Goal: Task Accomplishment & Management: Manage account settings

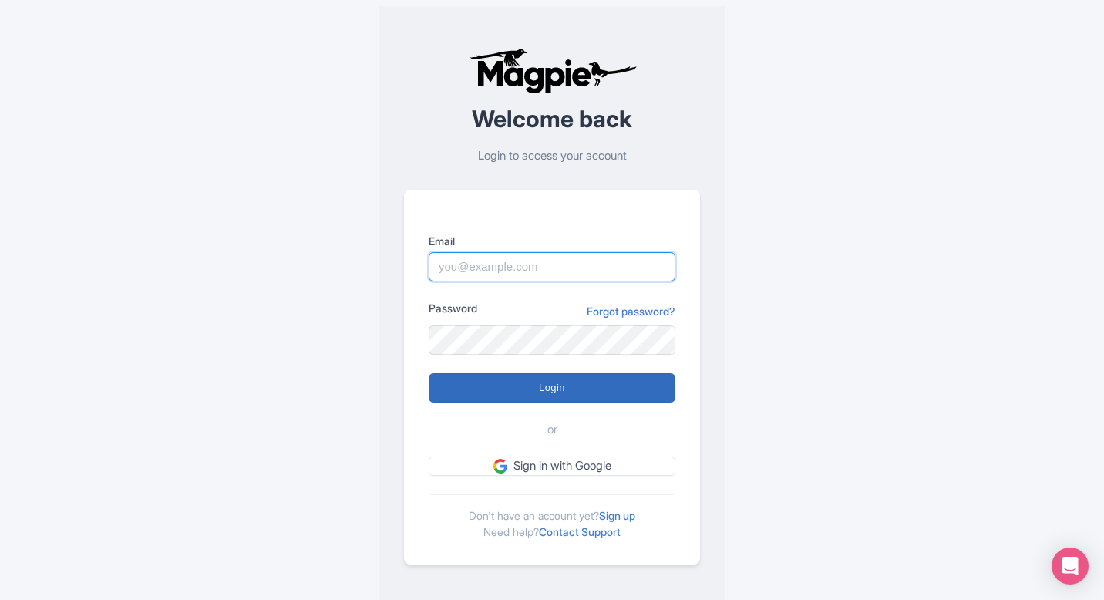
type input "pelin@most-amazing-places.com"
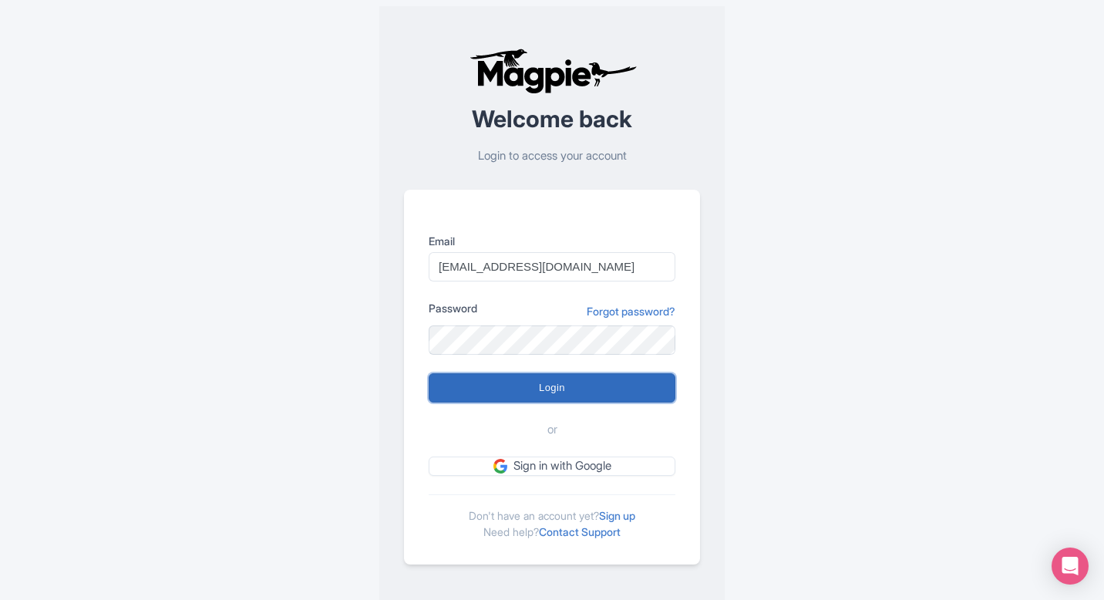
click at [556, 398] on input "Login" at bounding box center [551, 387] width 247 height 29
type input "Logging in..."
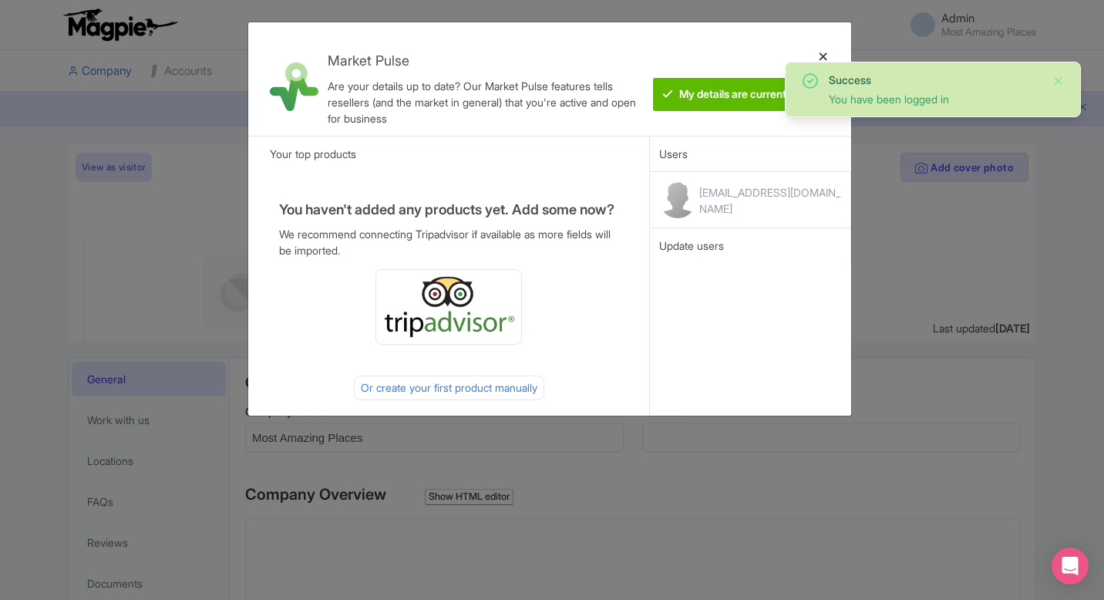
click at [822, 57] on div at bounding box center [823, 79] width 37 height 89
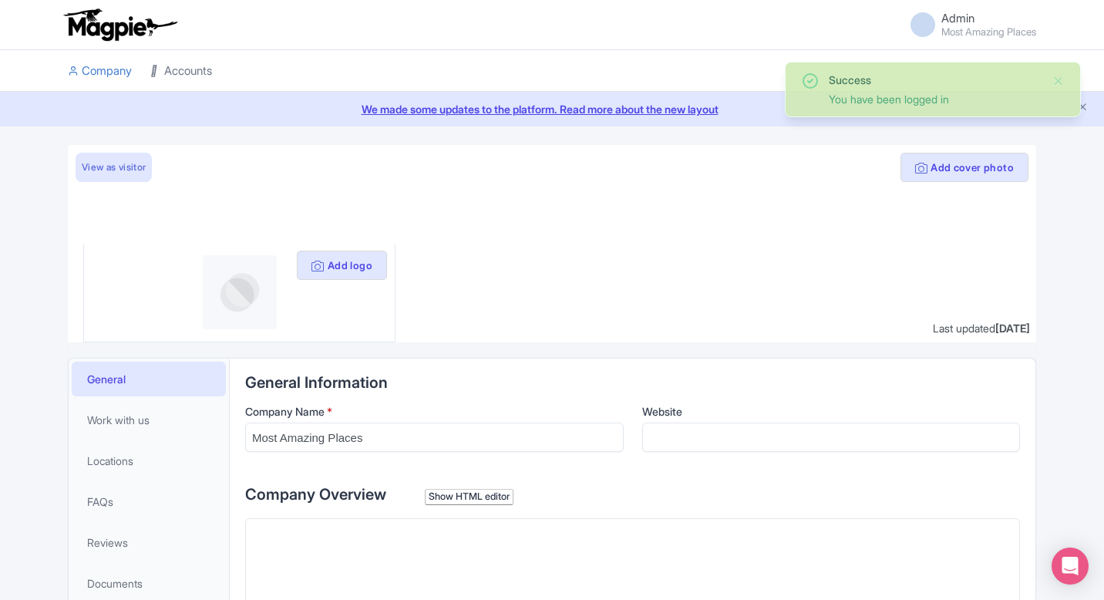
click at [195, 69] on link "Accounts" at bounding box center [181, 71] width 62 height 42
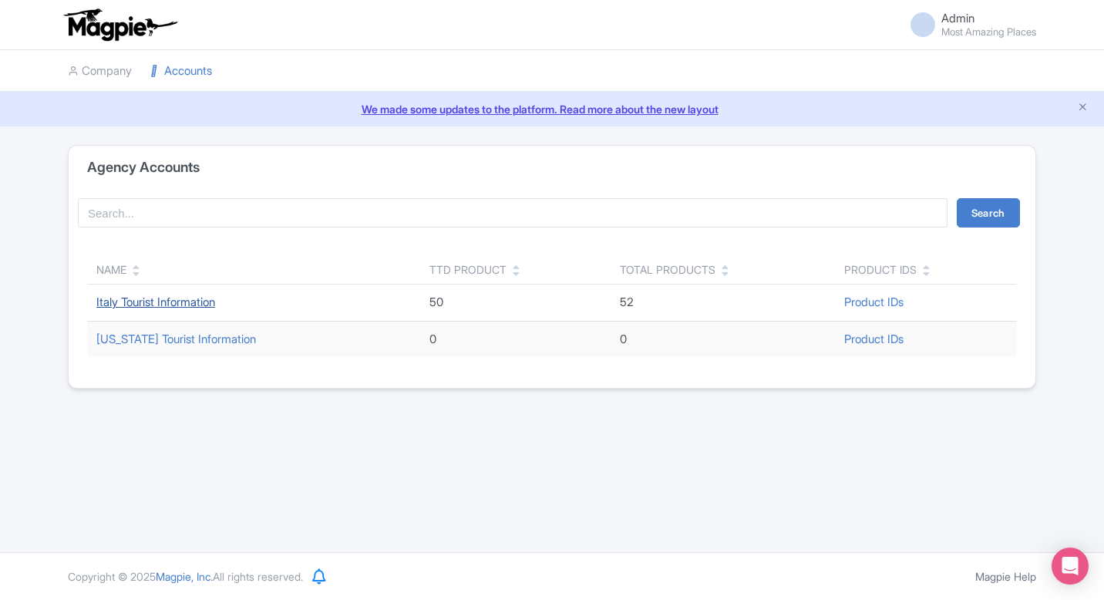
click at [179, 297] on link "Italy Tourist Information" at bounding box center [155, 301] width 119 height 15
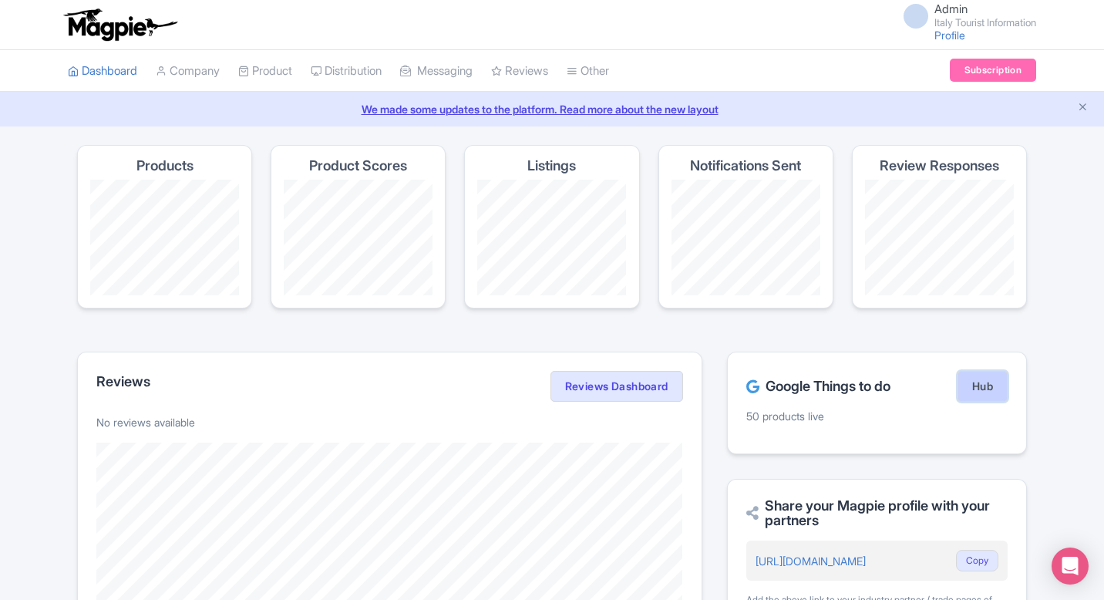
click at [976, 386] on link "Hub" at bounding box center [982, 386] width 50 height 31
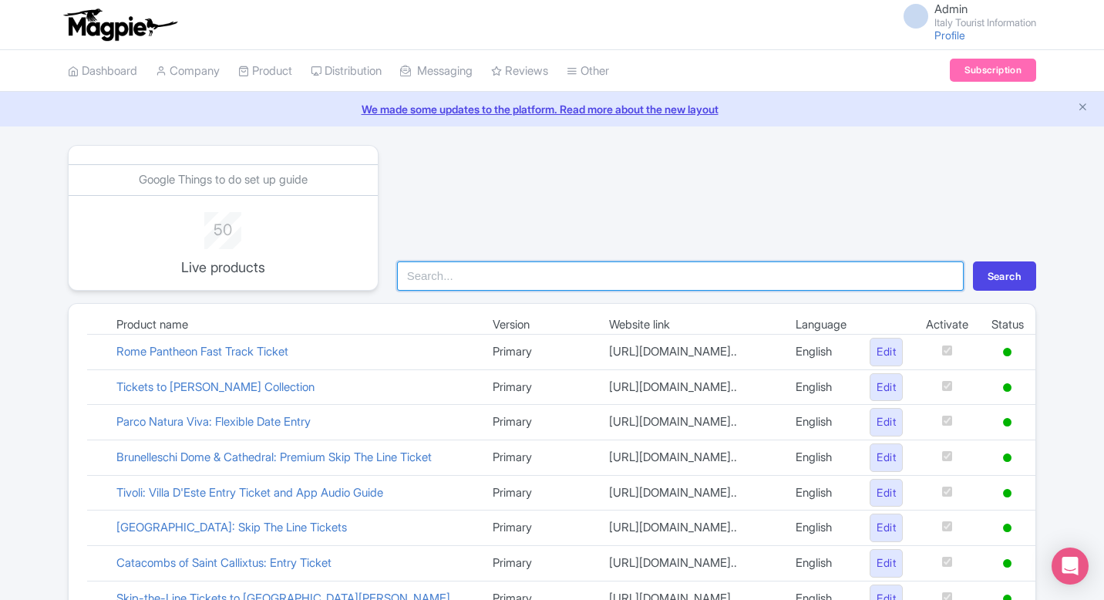
click at [637, 284] on input "search" at bounding box center [680, 275] width 566 height 29
type input "vat"
click at [973, 261] on button "Search" at bounding box center [1004, 275] width 63 height 29
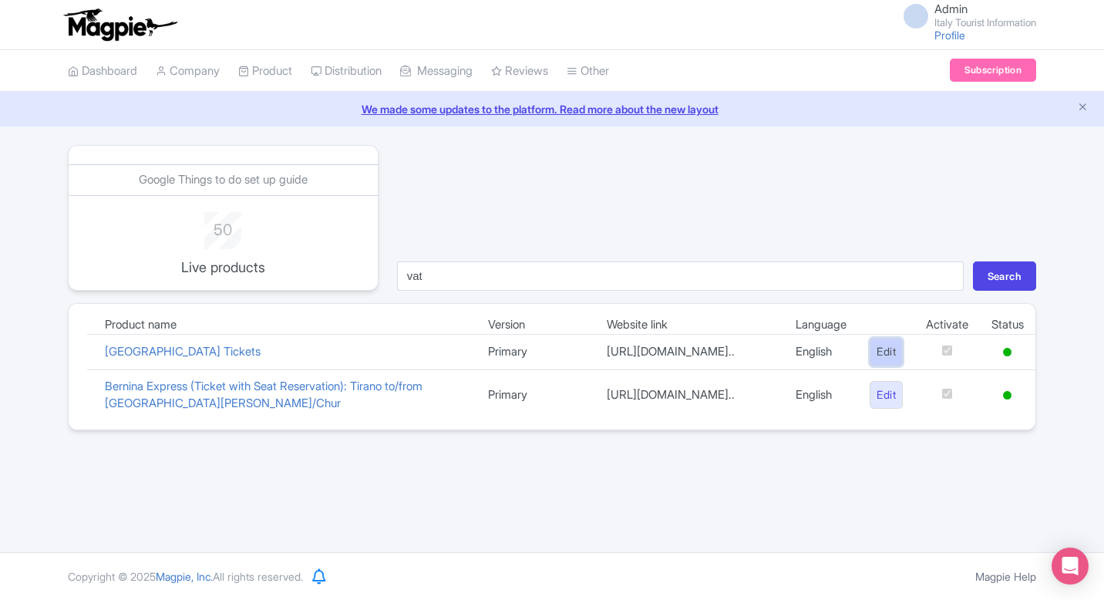
click at [882, 351] on link "Edit" at bounding box center [885, 352] width 33 height 29
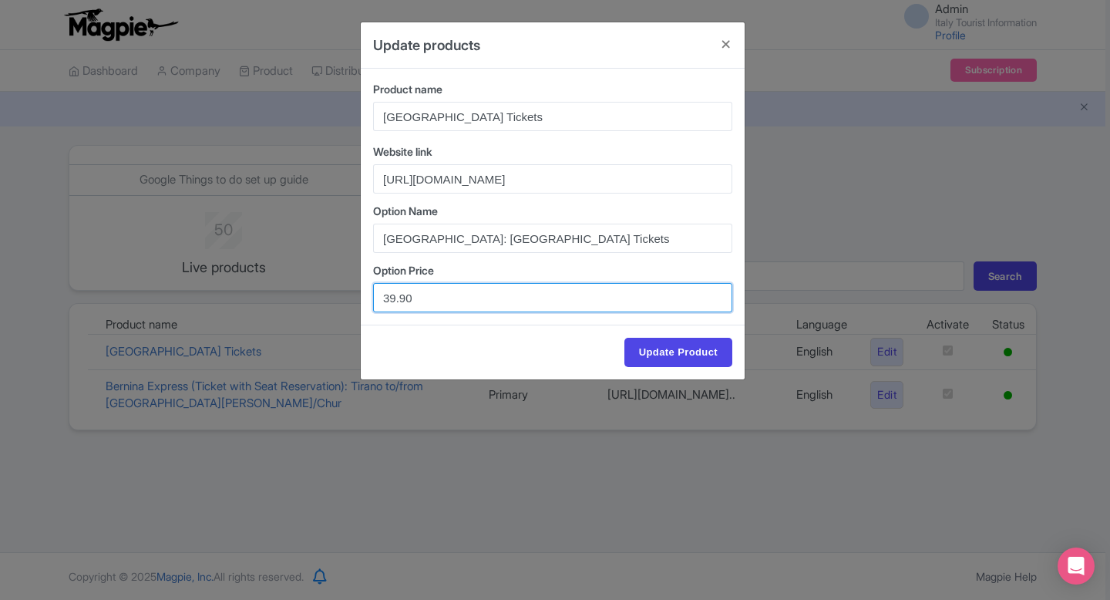
click at [386, 299] on input "39.90" at bounding box center [552, 297] width 359 height 29
type input "35.90"
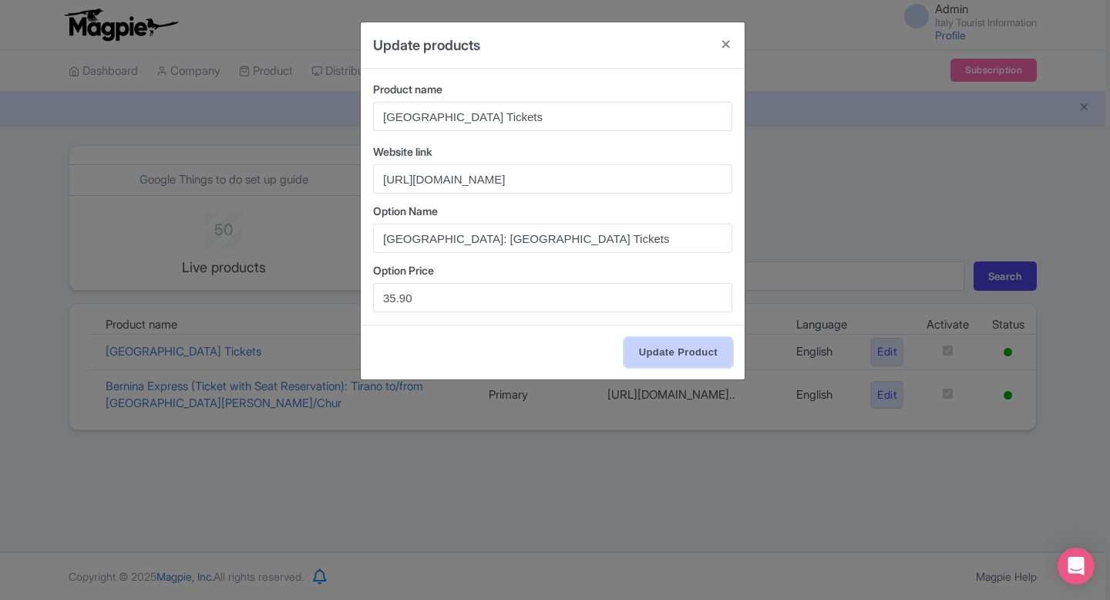
click at [650, 351] on input "Update Product" at bounding box center [678, 352] width 108 height 29
